Goal: Navigation & Orientation: Find specific page/section

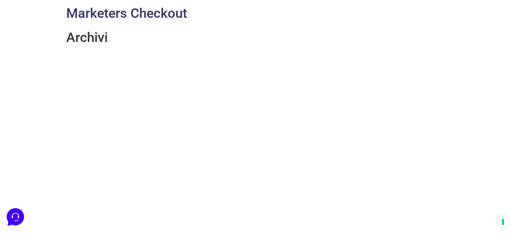
click at [79, 16] on link "Marketers Checkout" at bounding box center [126, 13] width 121 height 16
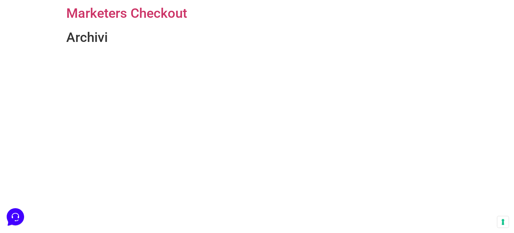
click at [82, 43] on h1 "Archivi" at bounding box center [257, 37] width 382 height 16
click at [85, 40] on h1 "Archivi" at bounding box center [257, 37] width 382 height 16
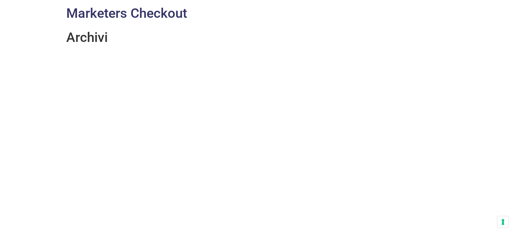
click at [87, 17] on link "Marketers Checkout" at bounding box center [126, 13] width 121 height 16
